Goal: Task Accomplishment & Management: Use online tool/utility

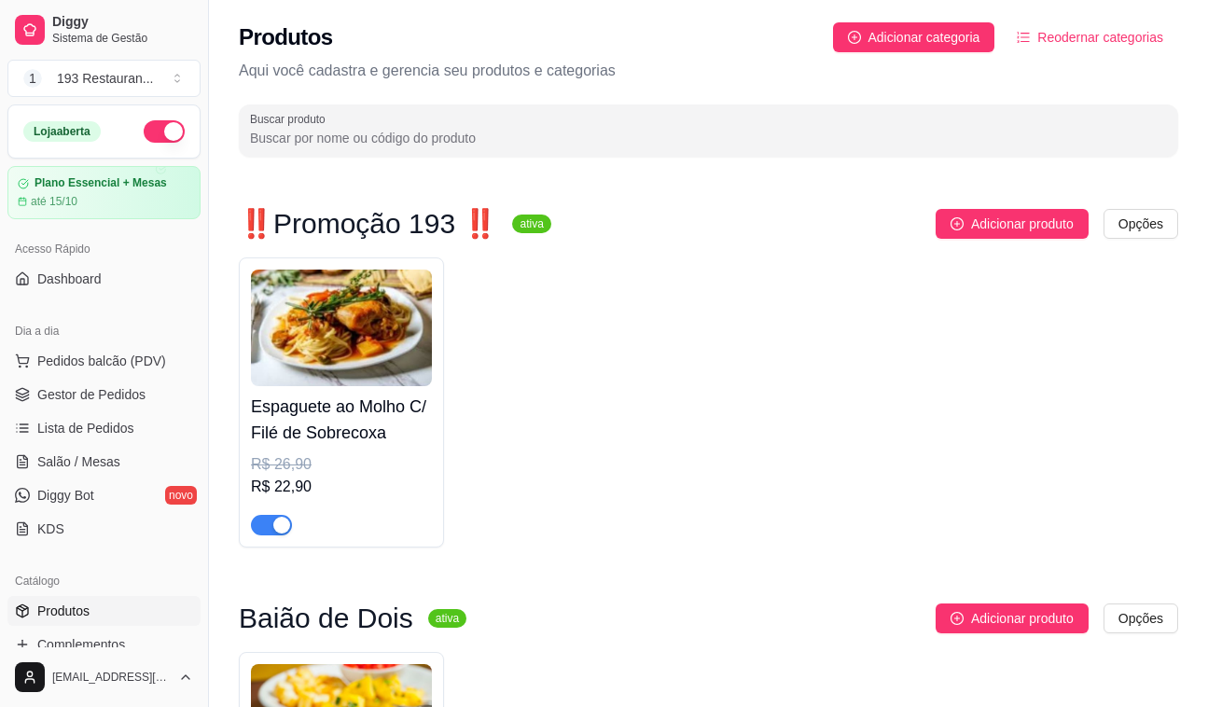
scroll to position [1950, 0]
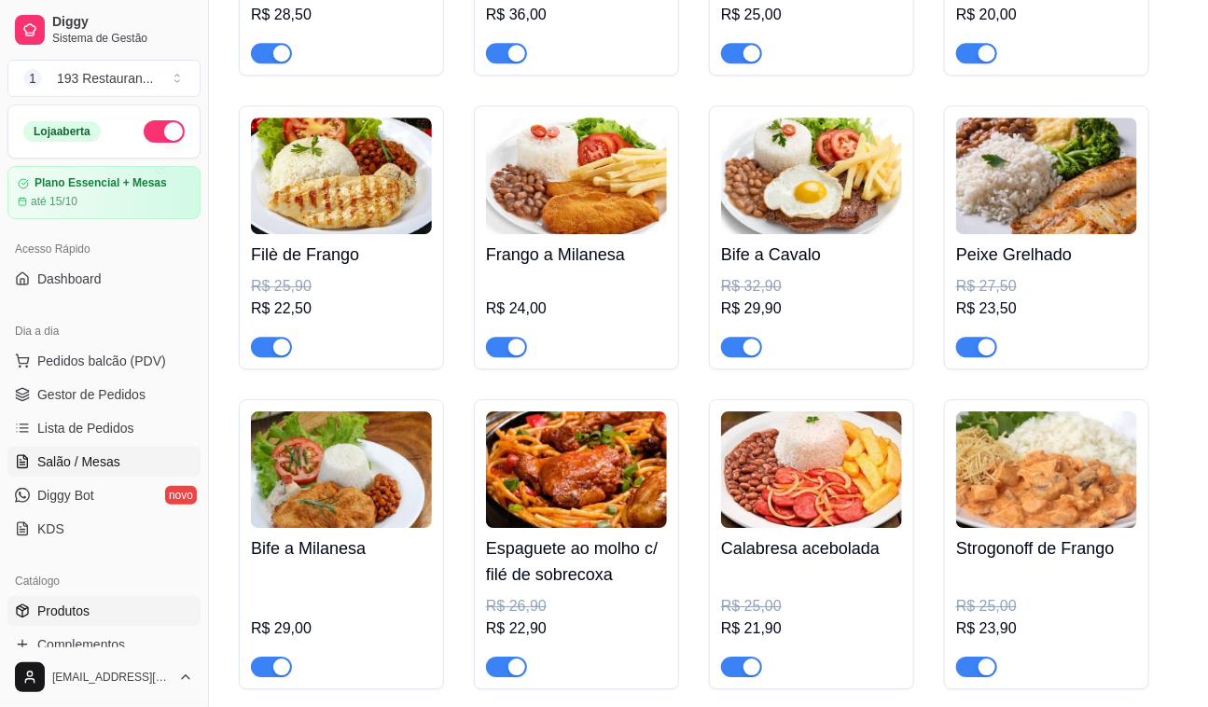
click at [119, 473] on link "Salão / Mesas" at bounding box center [103, 462] width 193 height 30
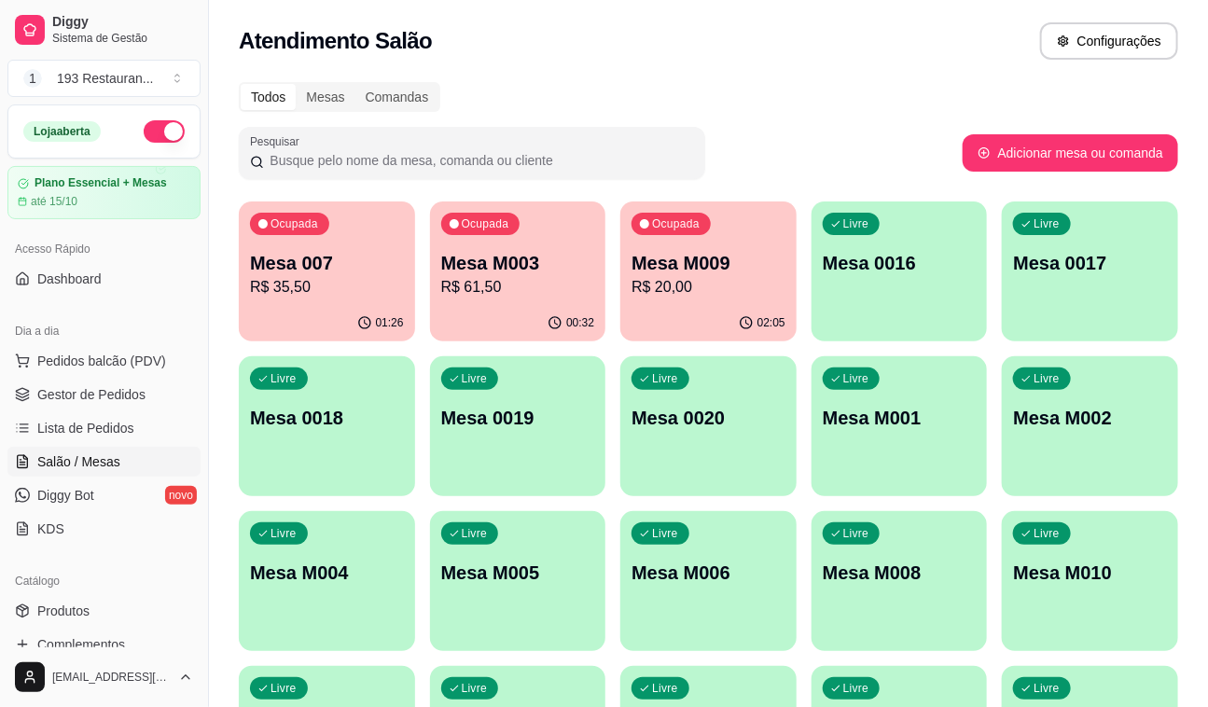
click at [262, 312] on div "01:26" at bounding box center [327, 323] width 176 height 36
click at [495, 264] on p "Mesa M003" at bounding box center [517, 263] width 149 height 25
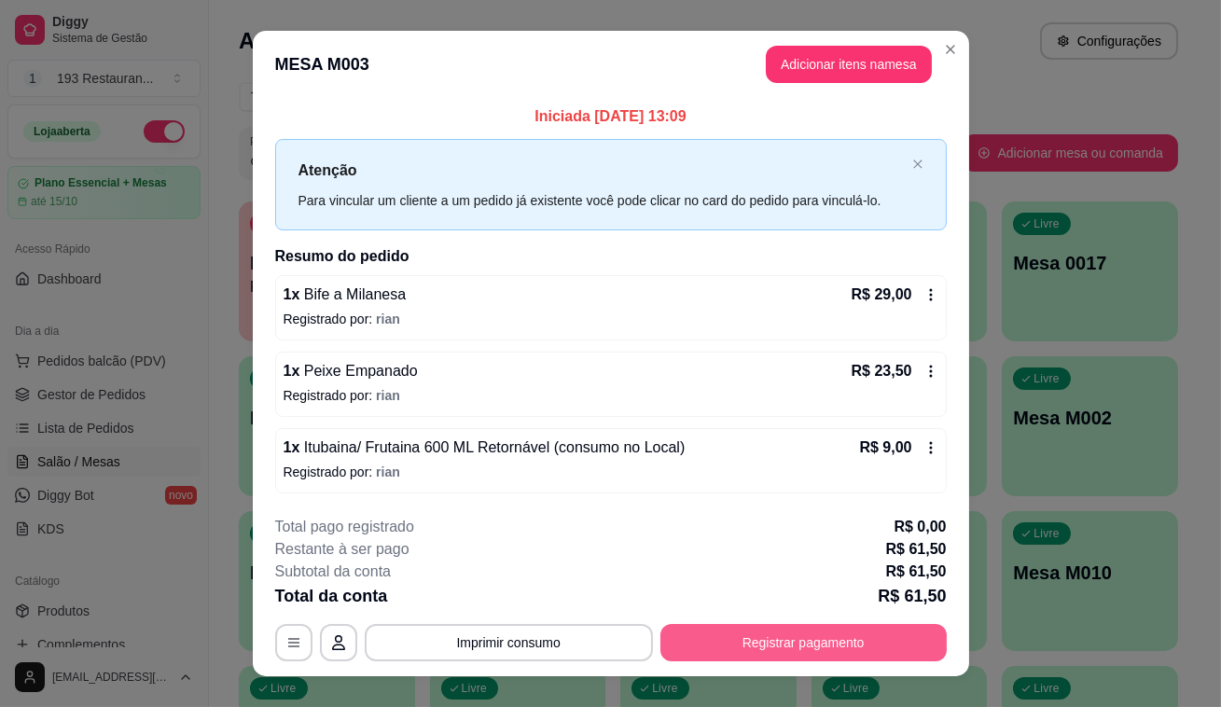
click at [823, 635] on button "Registrar pagamento" at bounding box center [804, 642] width 286 height 37
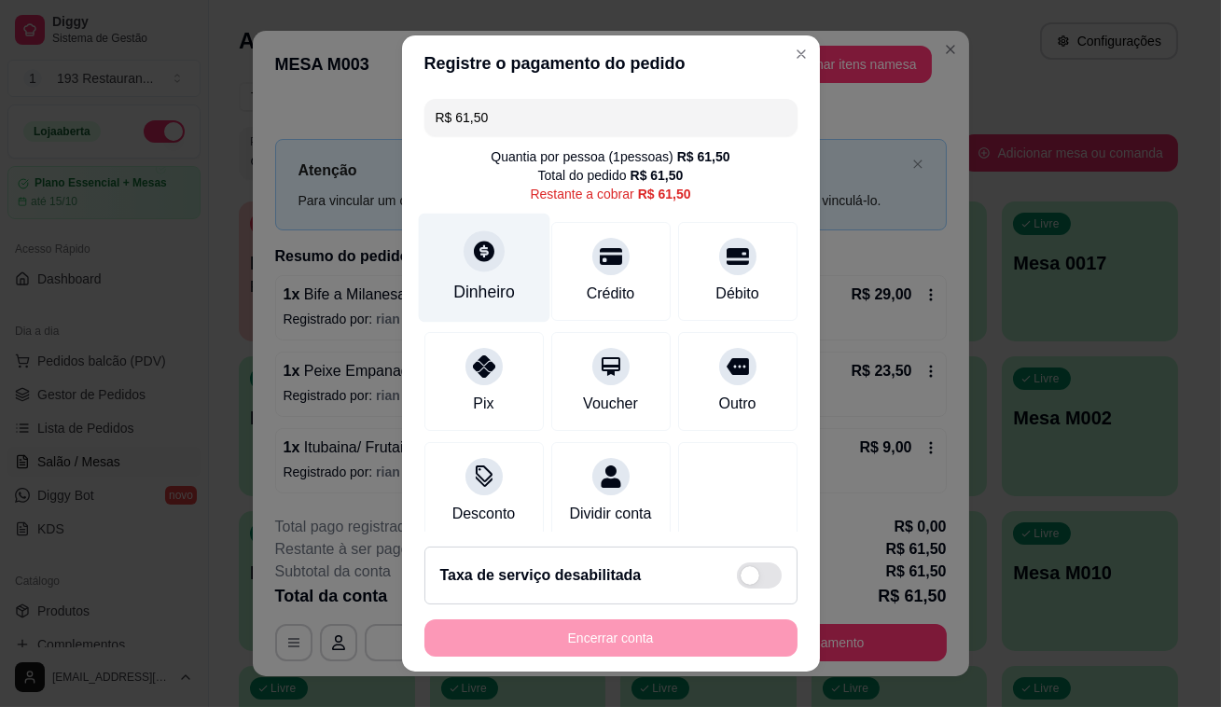
click at [471, 250] on icon at bounding box center [483, 251] width 24 height 24
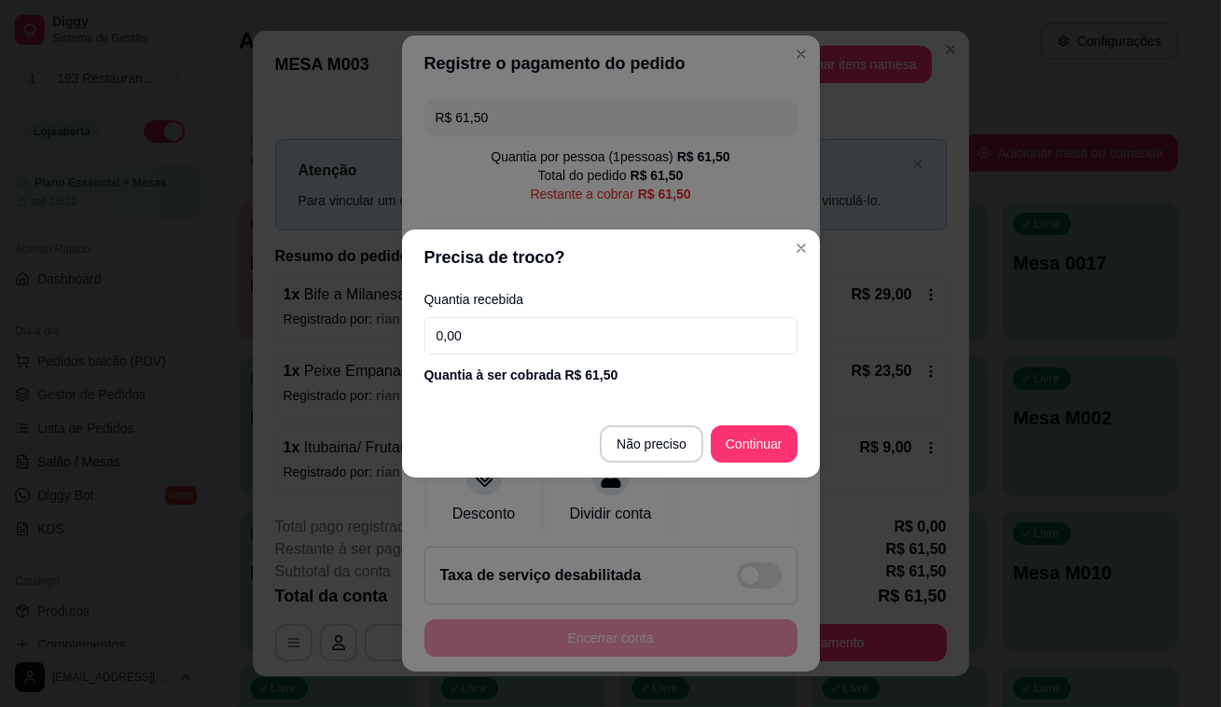
click at [542, 336] on input "0,00" at bounding box center [611, 335] width 373 height 37
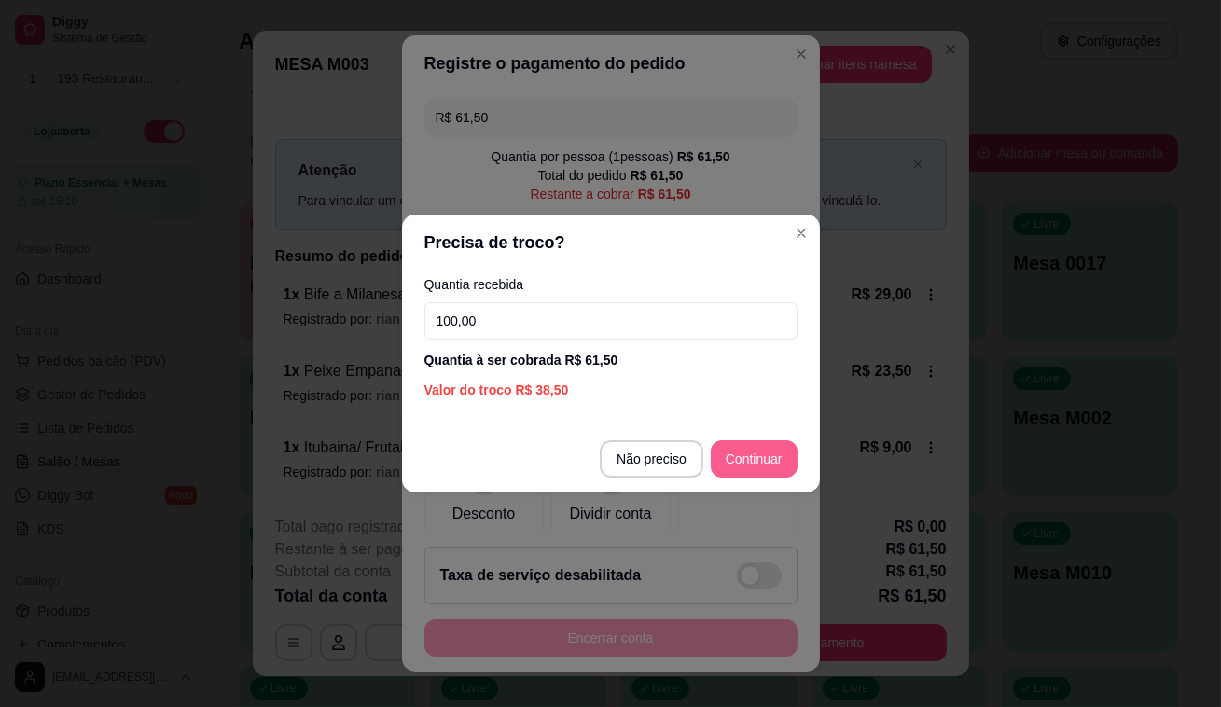
type input "100,00"
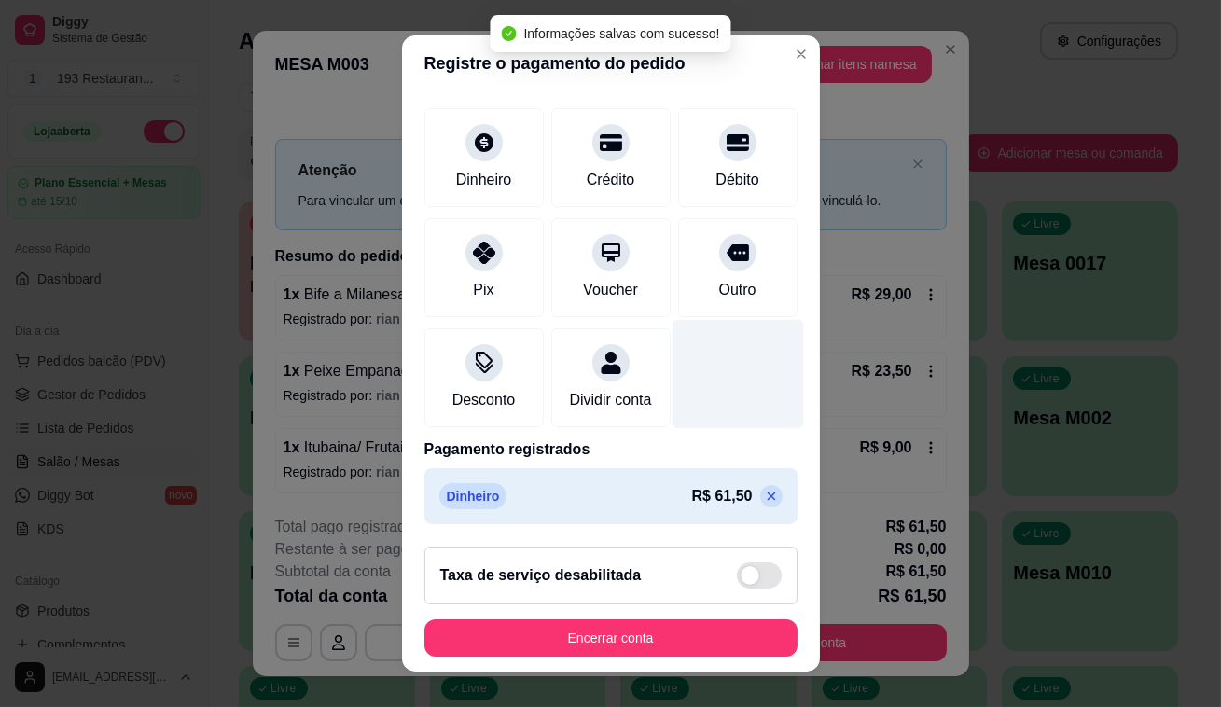
scroll to position [116, 0]
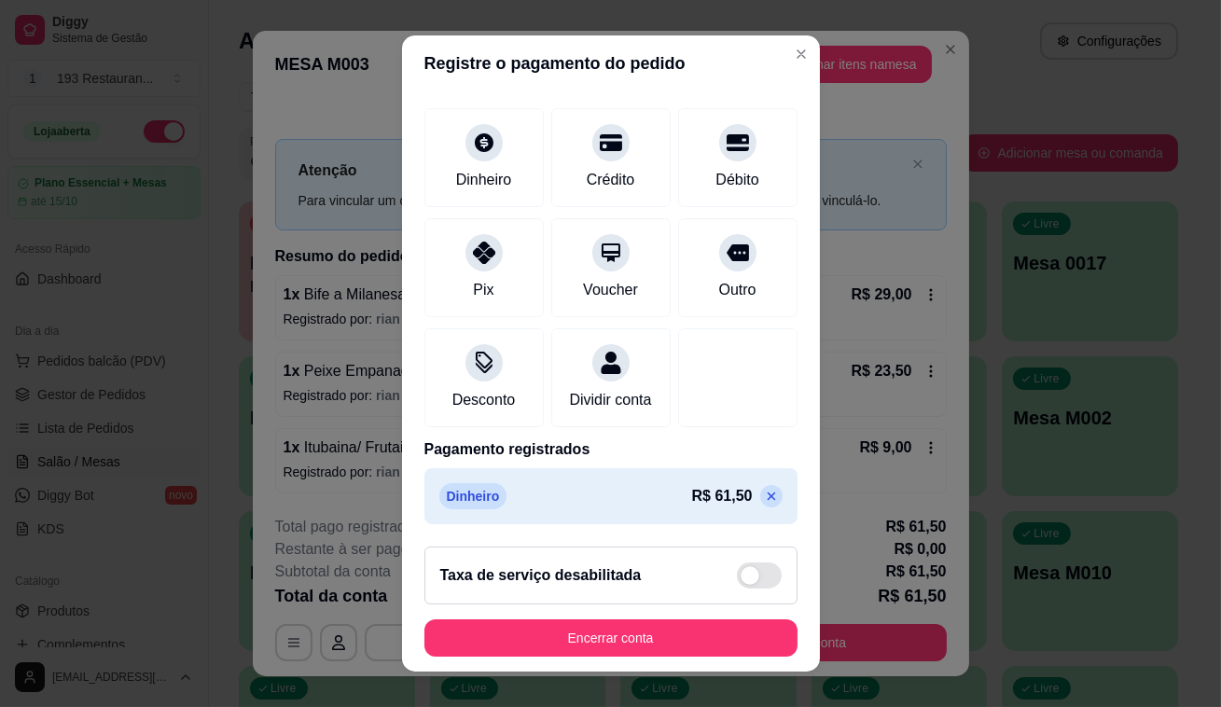
click at [767, 498] on icon at bounding box center [771, 497] width 8 height 8
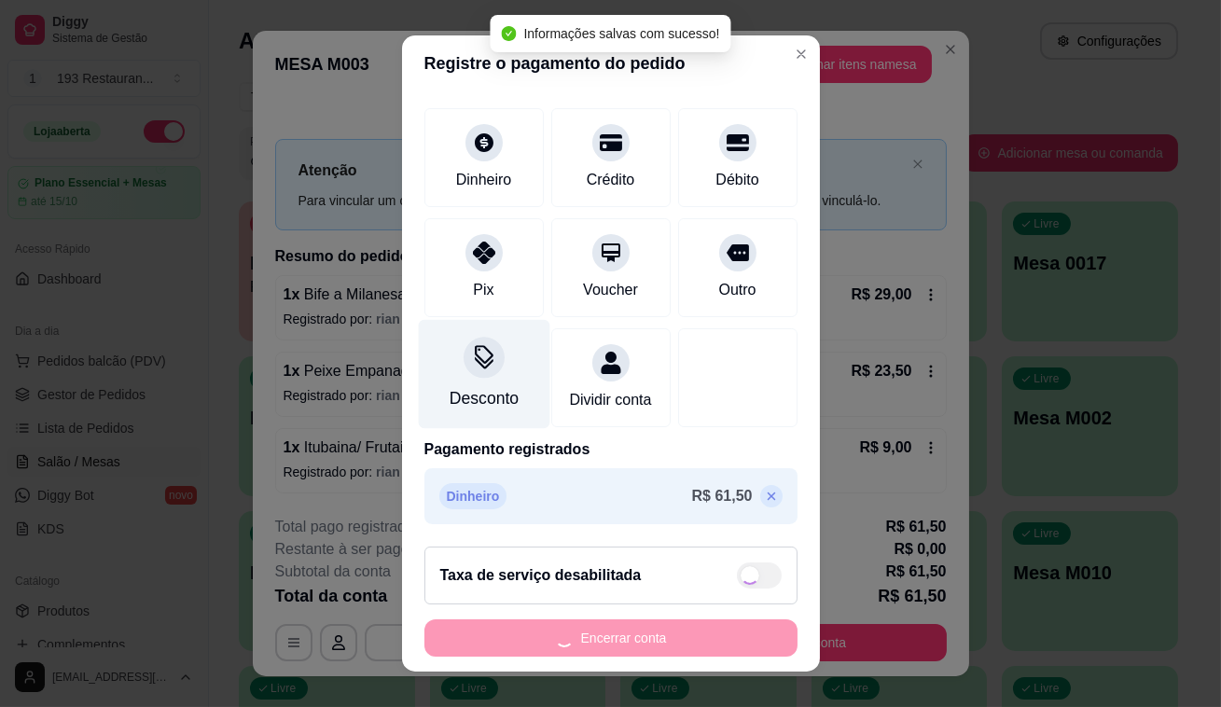
type input "R$ 61,50"
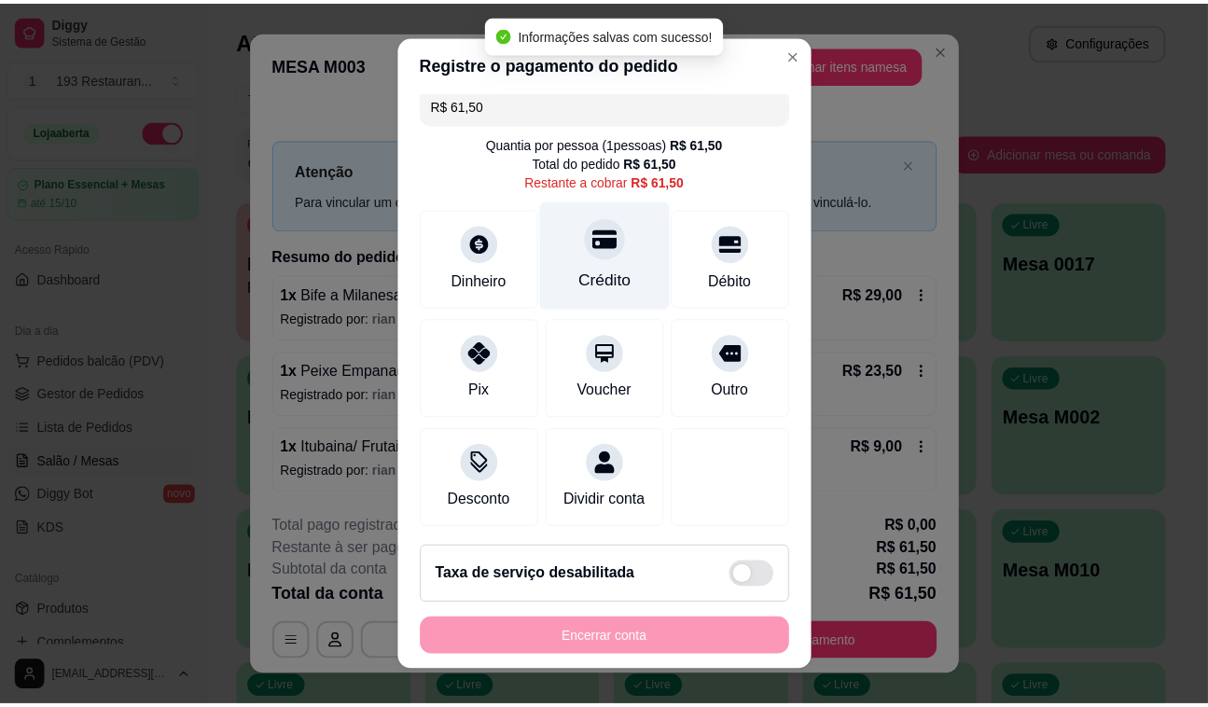
scroll to position [0, 0]
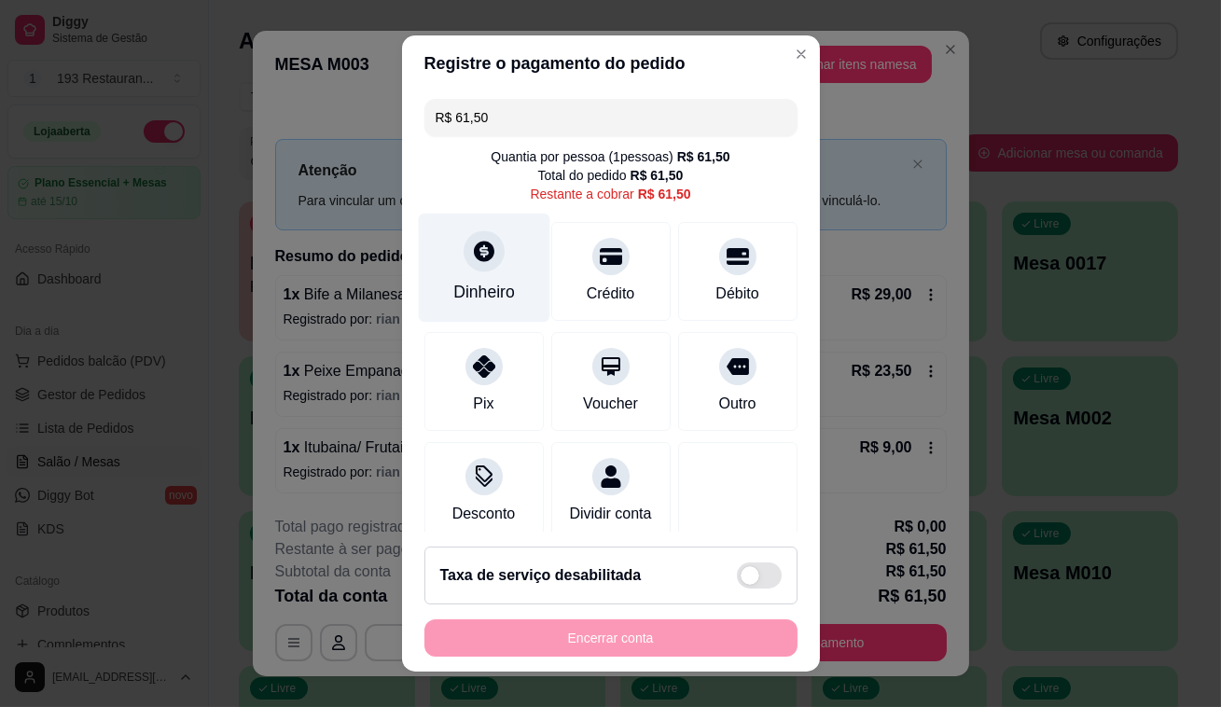
click at [460, 273] on div "Dinheiro" at bounding box center [484, 268] width 132 height 109
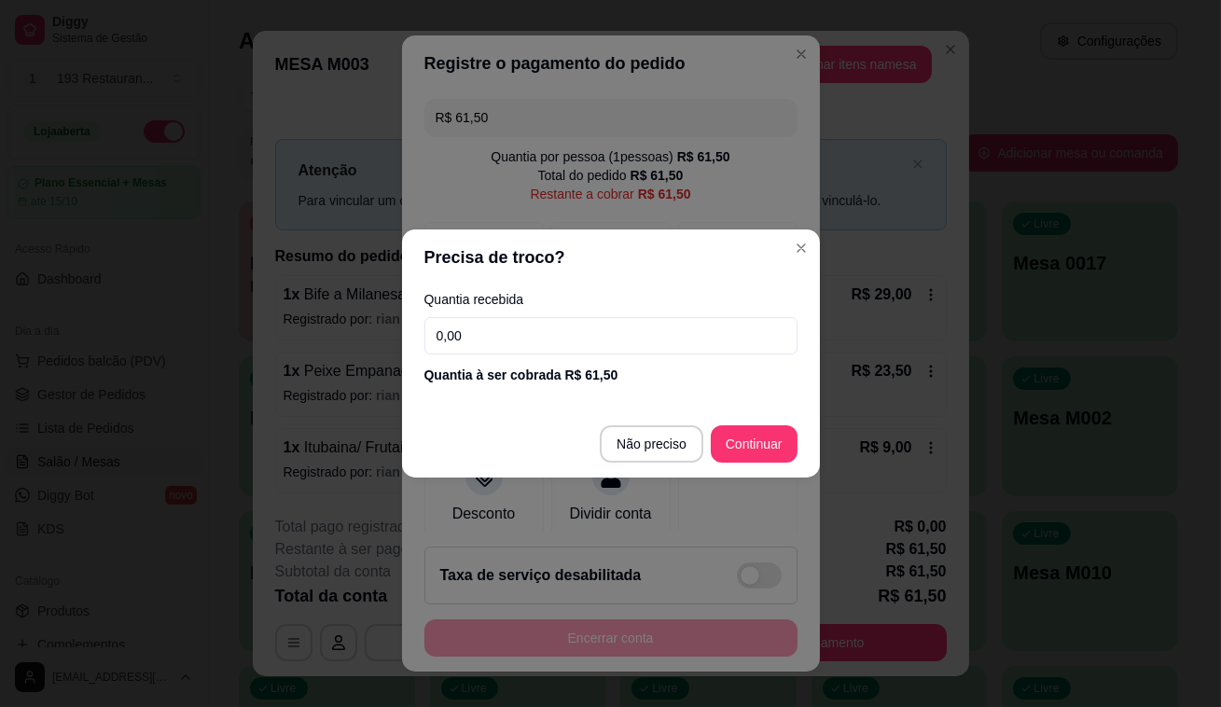
click at [590, 324] on input "0,00" at bounding box center [611, 335] width 373 height 37
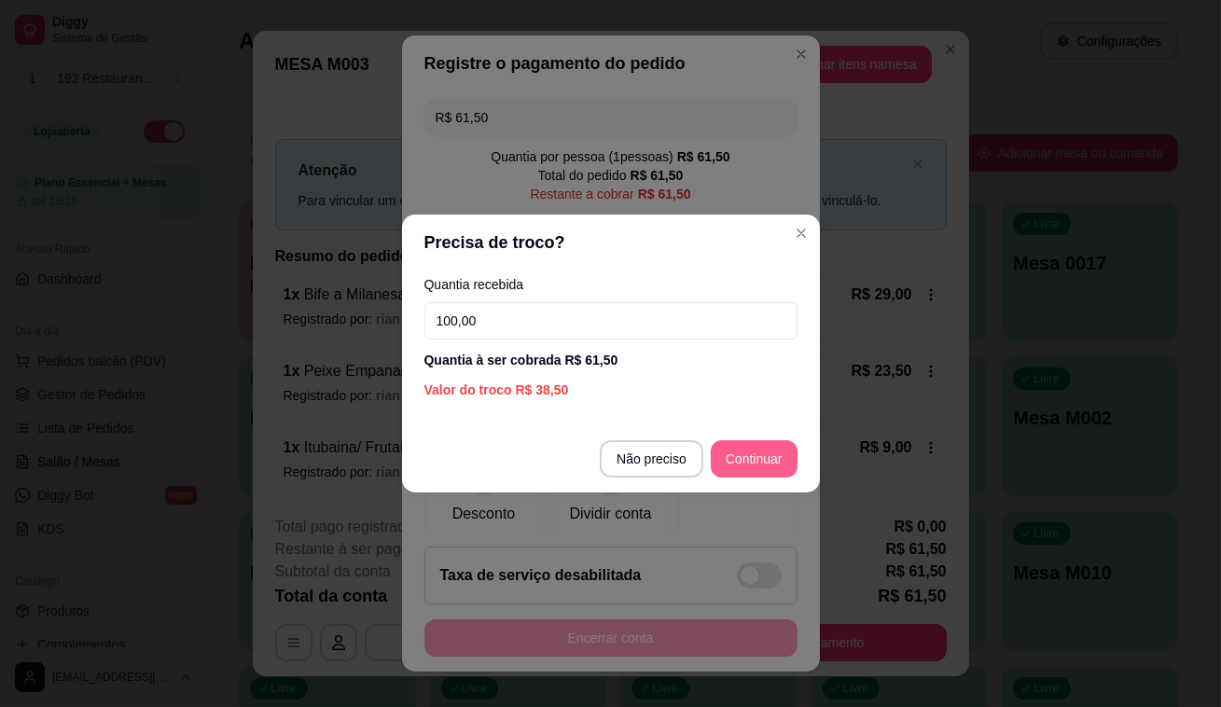
type input "100,00"
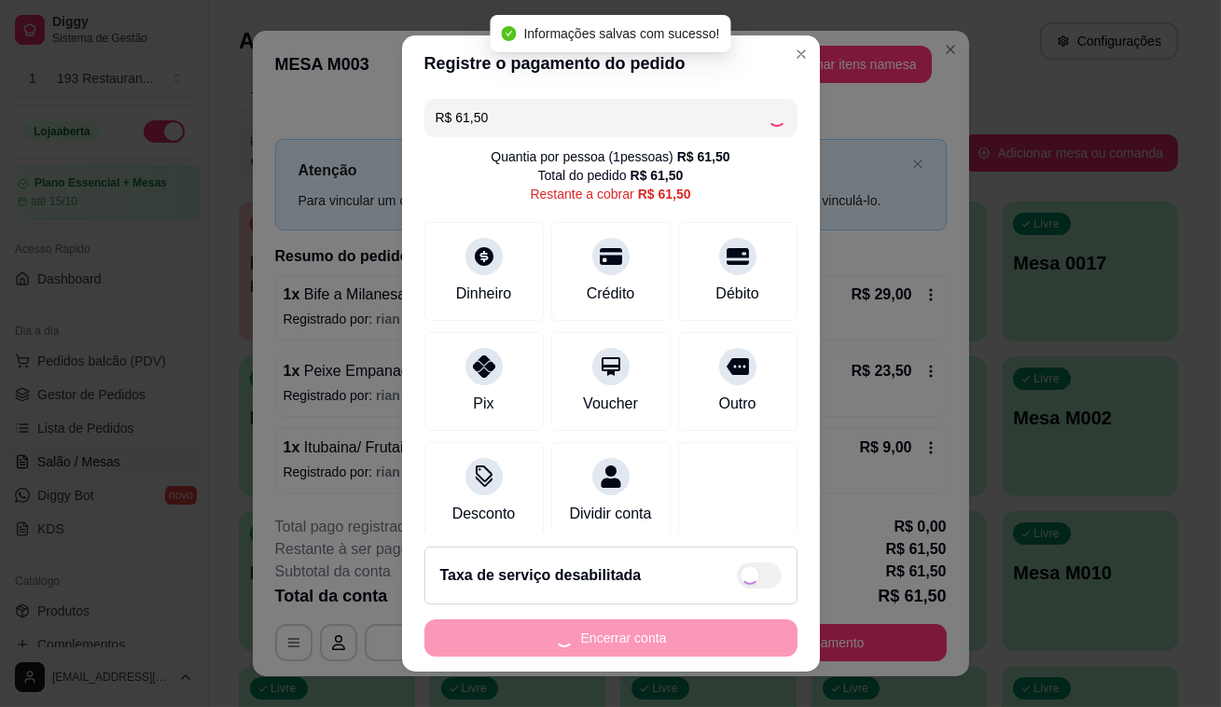
type input "R$ 0,00"
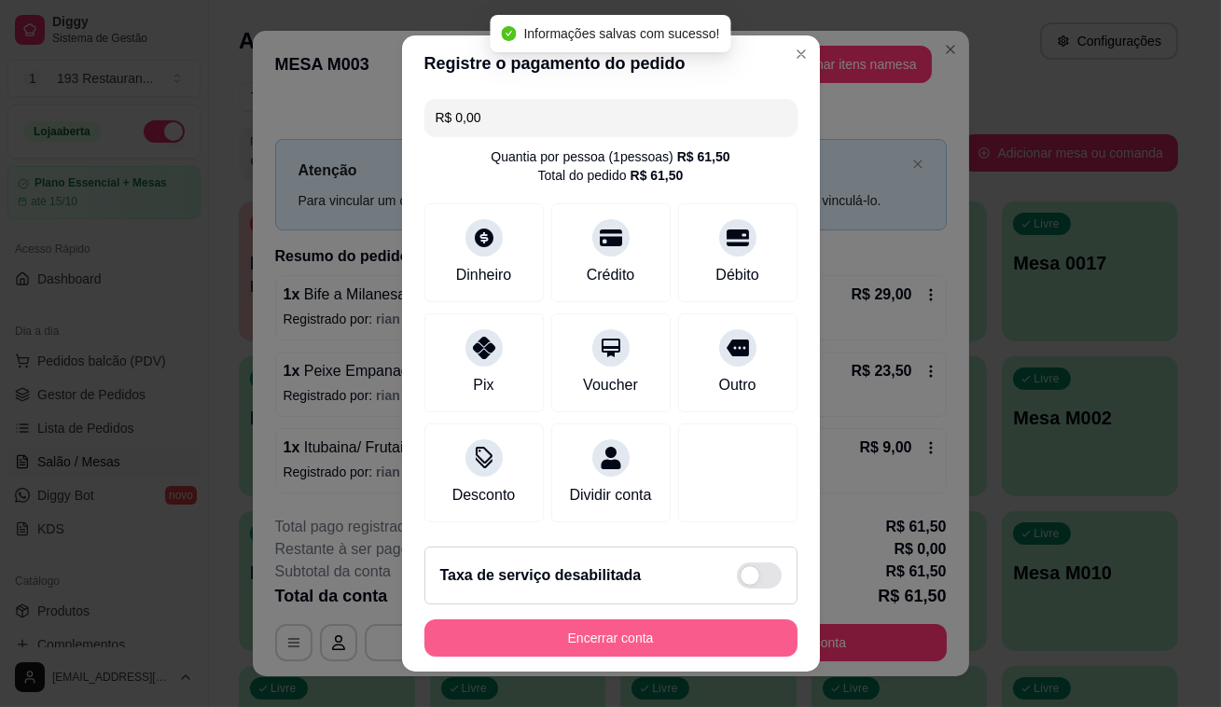
click at [638, 647] on button "Encerrar conta" at bounding box center [611, 638] width 373 height 37
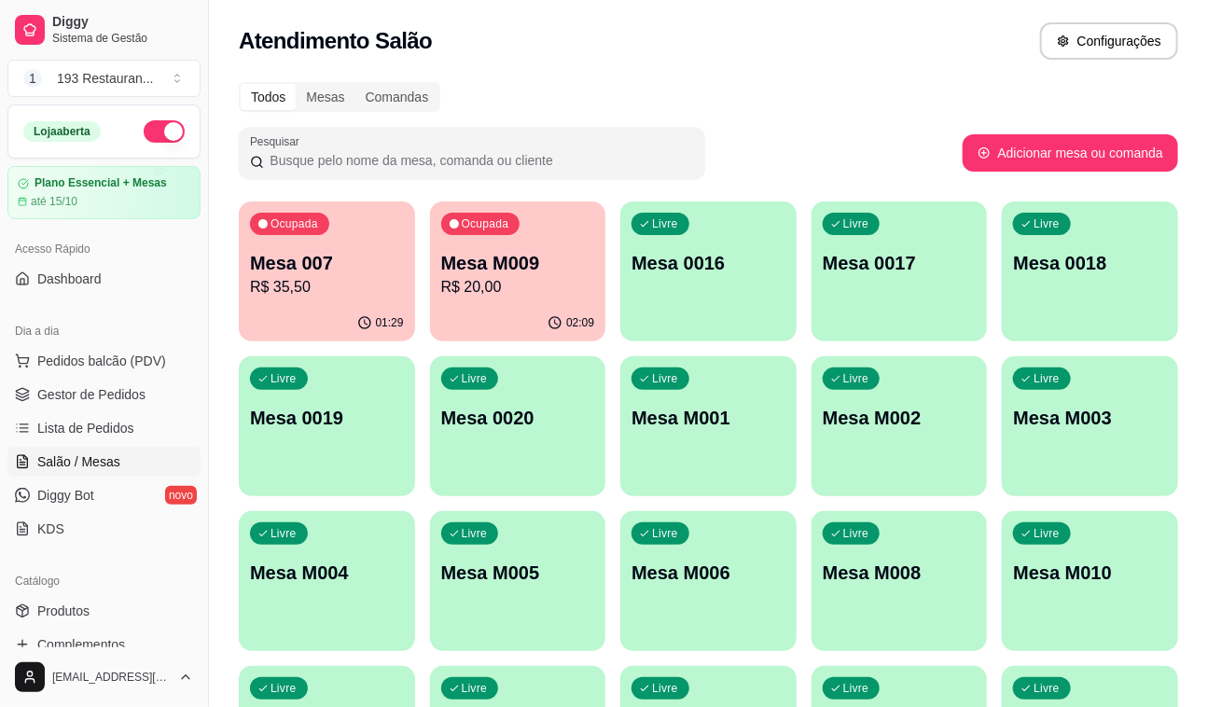
click at [433, 507] on div "Ocupada Mesa 007 R$ 35,50 01:29 Ocupada Mesa M009 R$ 20,00 02:09 Livre Mesa 001…" at bounding box center [709, 504] width 940 height 605
